Goal: Information Seeking & Learning: Learn about a topic

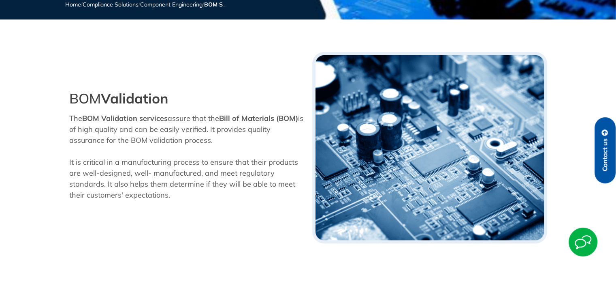
scroll to position [203, 0]
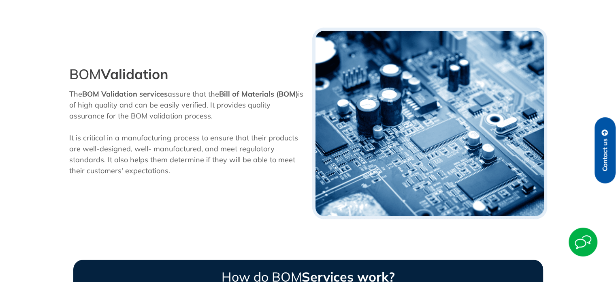
drag, startPoint x: 70, startPoint y: 94, endPoint x: 166, endPoint y: 92, distance: 96.0
click at [166, 92] on div "The BOM Validation services assure that the Bill of Materials (BOM) is of high …" at bounding box center [186, 134] width 235 height 92
click at [126, 111] on div "The BOM Validation services assure that the Bill of Materials (BOM) is of high …" at bounding box center [186, 134] width 235 height 92
drag, startPoint x: 88, startPoint y: 96, endPoint x: 163, endPoint y: 96, distance: 75.3
click at [163, 96] on strong "BOM Validation services" at bounding box center [124, 93] width 85 height 9
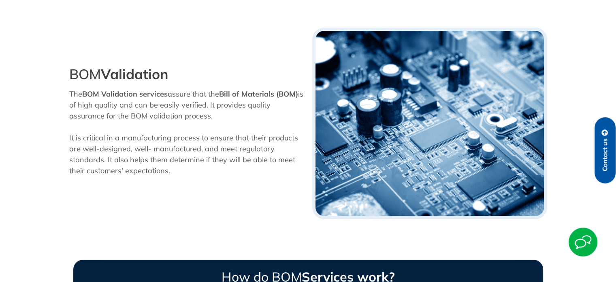
click at [191, 113] on div "The BOM Validation services assure that the Bill of Materials (BOM) is of high …" at bounding box center [186, 134] width 235 height 92
drag, startPoint x: 83, startPoint y: 107, endPoint x: 160, endPoint y: 107, distance: 77.0
click at [160, 107] on div "The BOM Validation services assure that the Bill of Materials (BOM) is of high …" at bounding box center [186, 134] width 235 height 92
click at [170, 140] on div "The BOM Validation services assure that the Bill of Materials (BOM) is of high …" at bounding box center [186, 134] width 235 height 92
drag, startPoint x: 97, startPoint y: 111, endPoint x: 109, endPoint y: 132, distance: 24.5
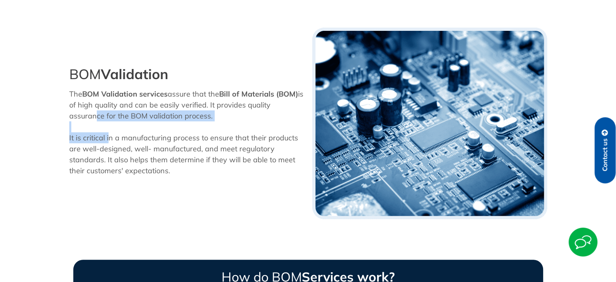
click at [109, 132] on div "The BOM Validation services assure that the Bill of Materials (BOM) is of high …" at bounding box center [186, 134] width 235 height 92
click at [128, 166] on div "The BOM Validation services assure that the Bill of Materials (BOM) is of high …" at bounding box center [186, 134] width 235 height 92
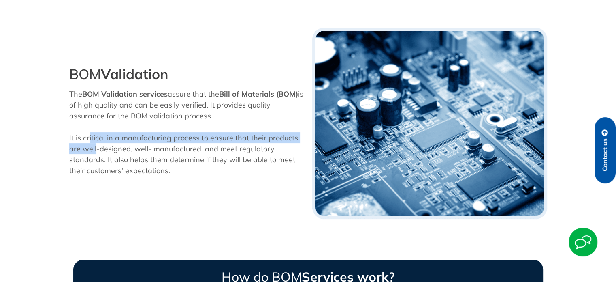
drag, startPoint x: 92, startPoint y: 144, endPoint x: 96, endPoint y: 153, distance: 10.0
click at [96, 153] on div "The BOM Validation services assure that the Bill of Materials (BOM) is of high …" at bounding box center [186, 134] width 235 height 92
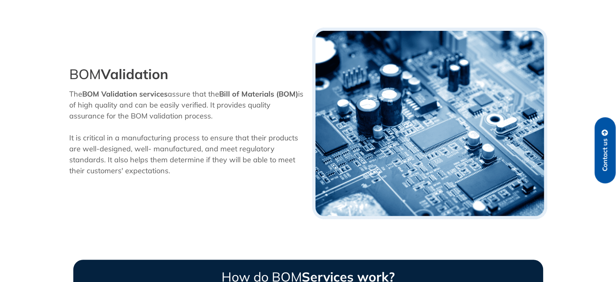
drag, startPoint x: 129, startPoint y: 157, endPoint x: 122, endPoint y: 155, distance: 7.1
click at [128, 157] on div "The BOM Validation services assure that the Bill of Materials (BOM) is of high …" at bounding box center [186, 134] width 235 height 92
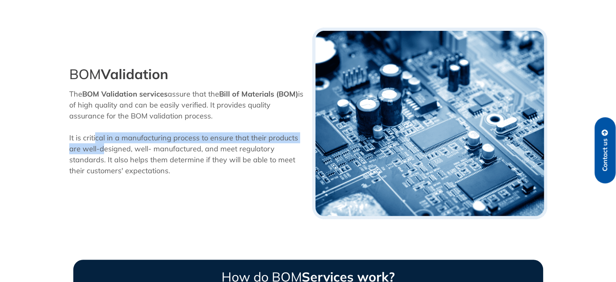
drag, startPoint x: 96, startPoint y: 137, endPoint x: 123, endPoint y: 165, distance: 39.5
click at [104, 148] on div "The BOM Validation services assure that the Bill of Materials (BOM) is of high …" at bounding box center [186, 134] width 235 height 92
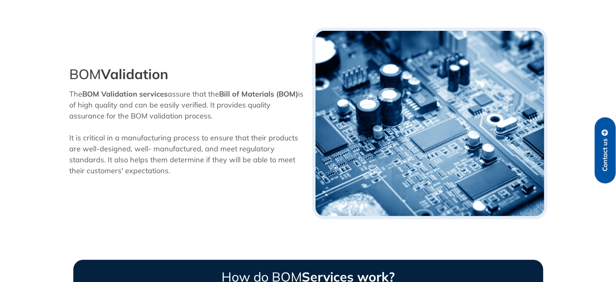
click at [124, 166] on div "The BOM Validation services assure that the Bill of Materials (BOM) is of high …" at bounding box center [186, 134] width 235 height 92
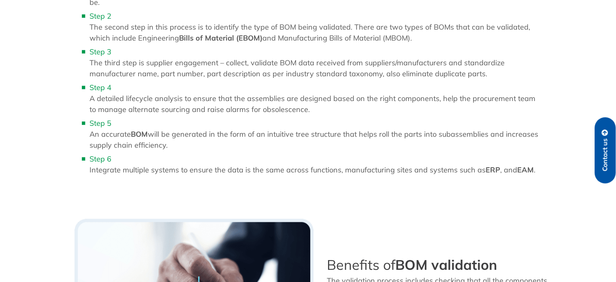
scroll to position [648, 0]
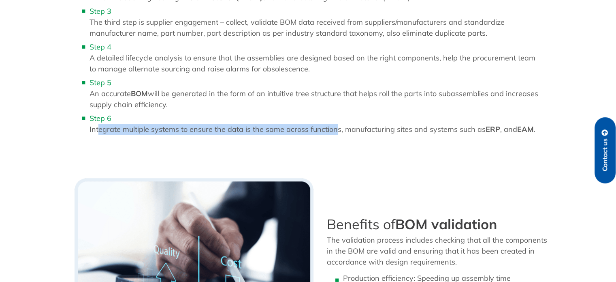
drag, startPoint x: 100, startPoint y: 130, endPoint x: 335, endPoint y: 131, distance: 234.1
click at [335, 131] on li "Step 6 Integrate multiple systems to ensure the data is the same across functio…" at bounding box center [317, 124] width 454 height 22
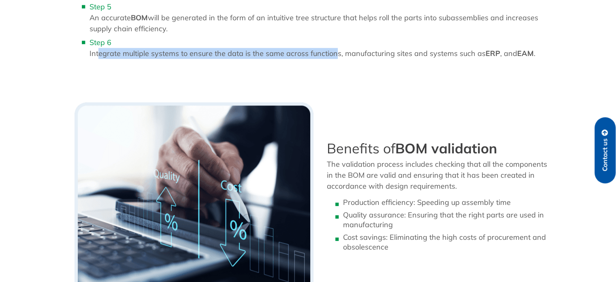
scroll to position [729, 0]
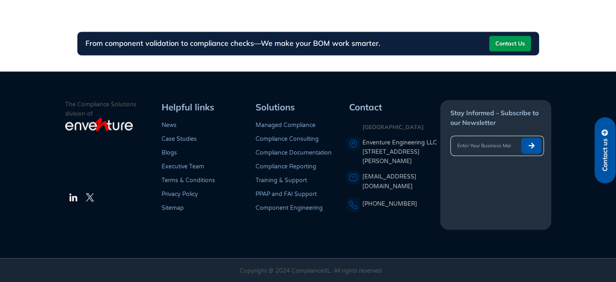
scroll to position [1184, 0]
